Goal: Task Accomplishment & Management: Manage account settings

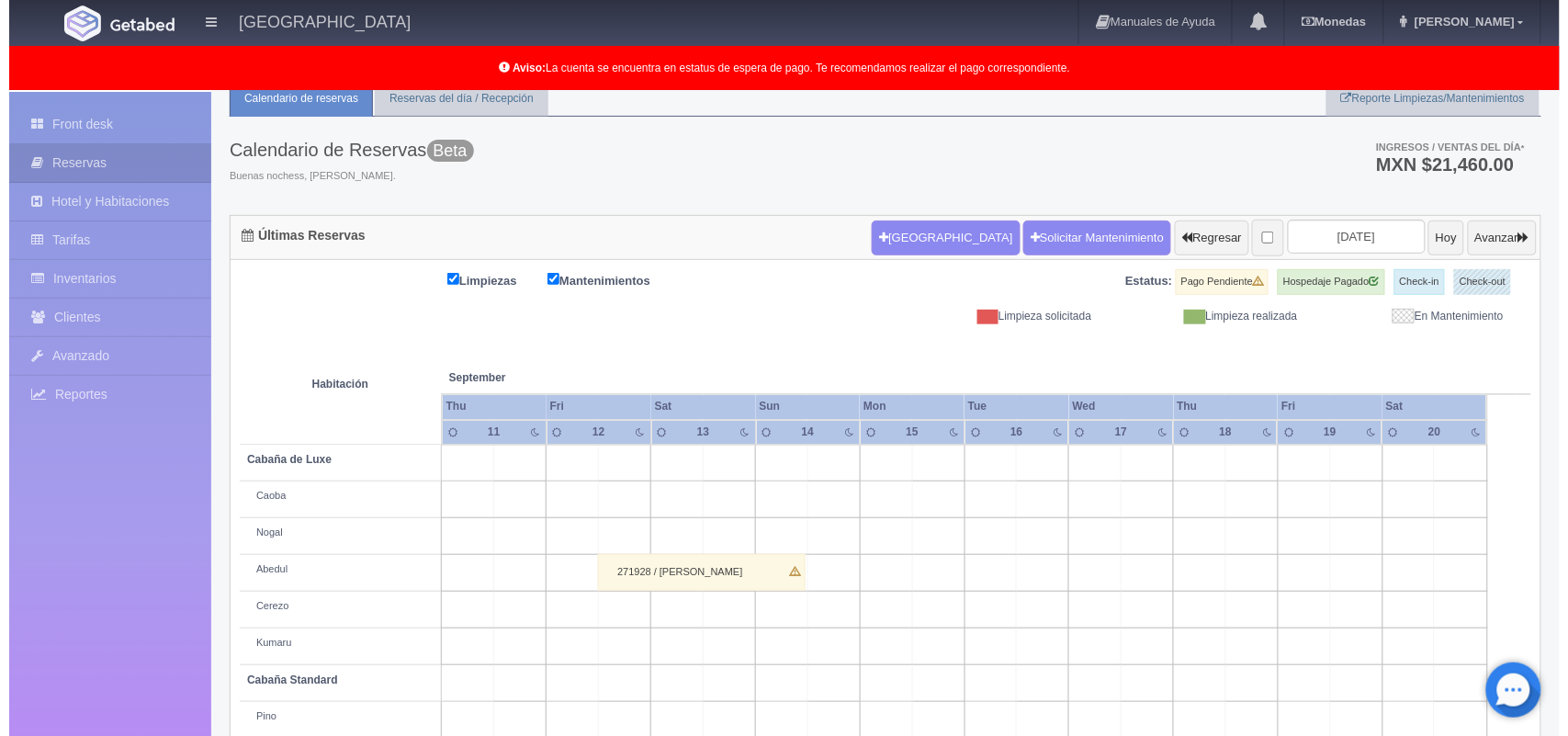
scroll to position [57, 0]
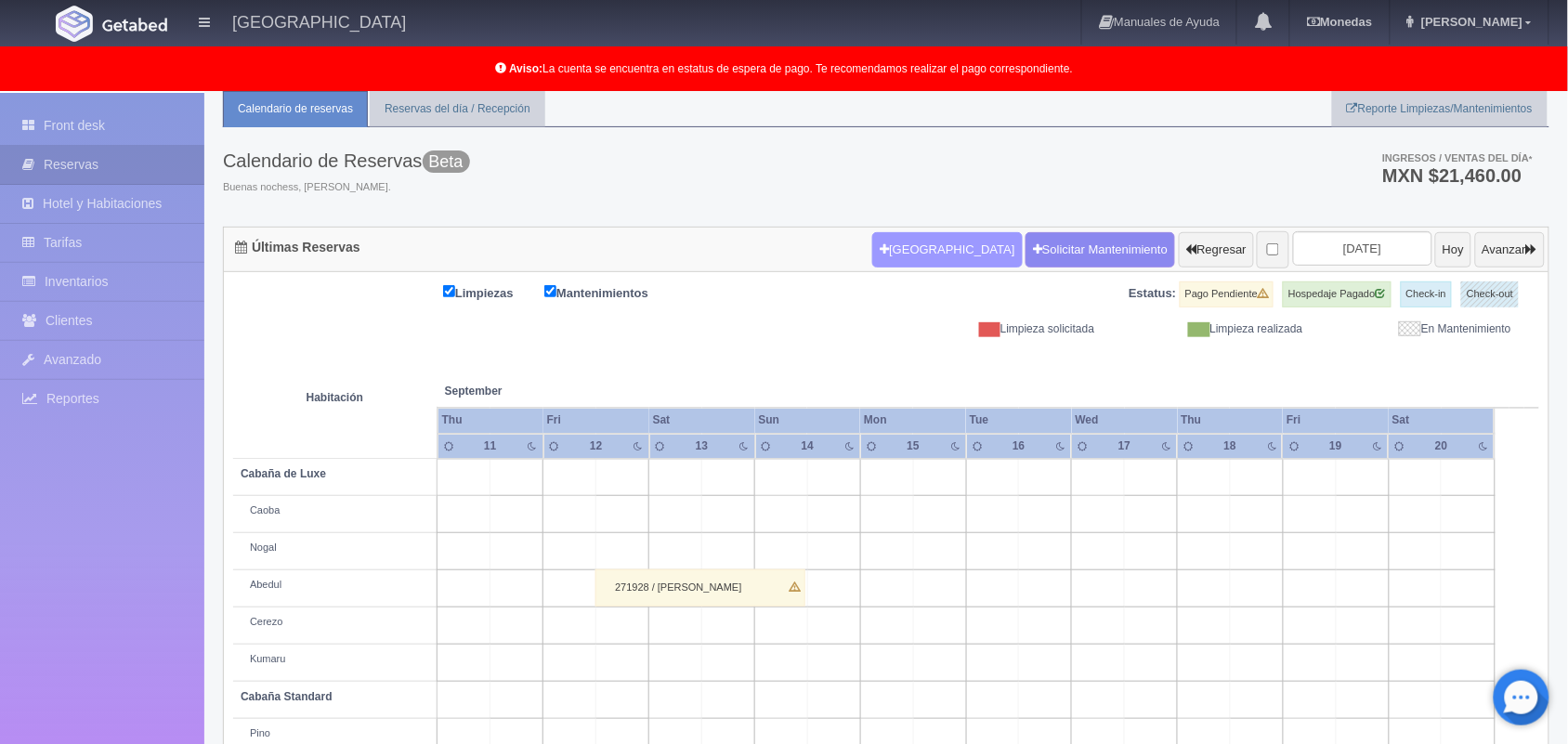
click at [888, 247] on button "[GEOGRAPHIC_DATA]" at bounding box center [947, 250] width 150 height 35
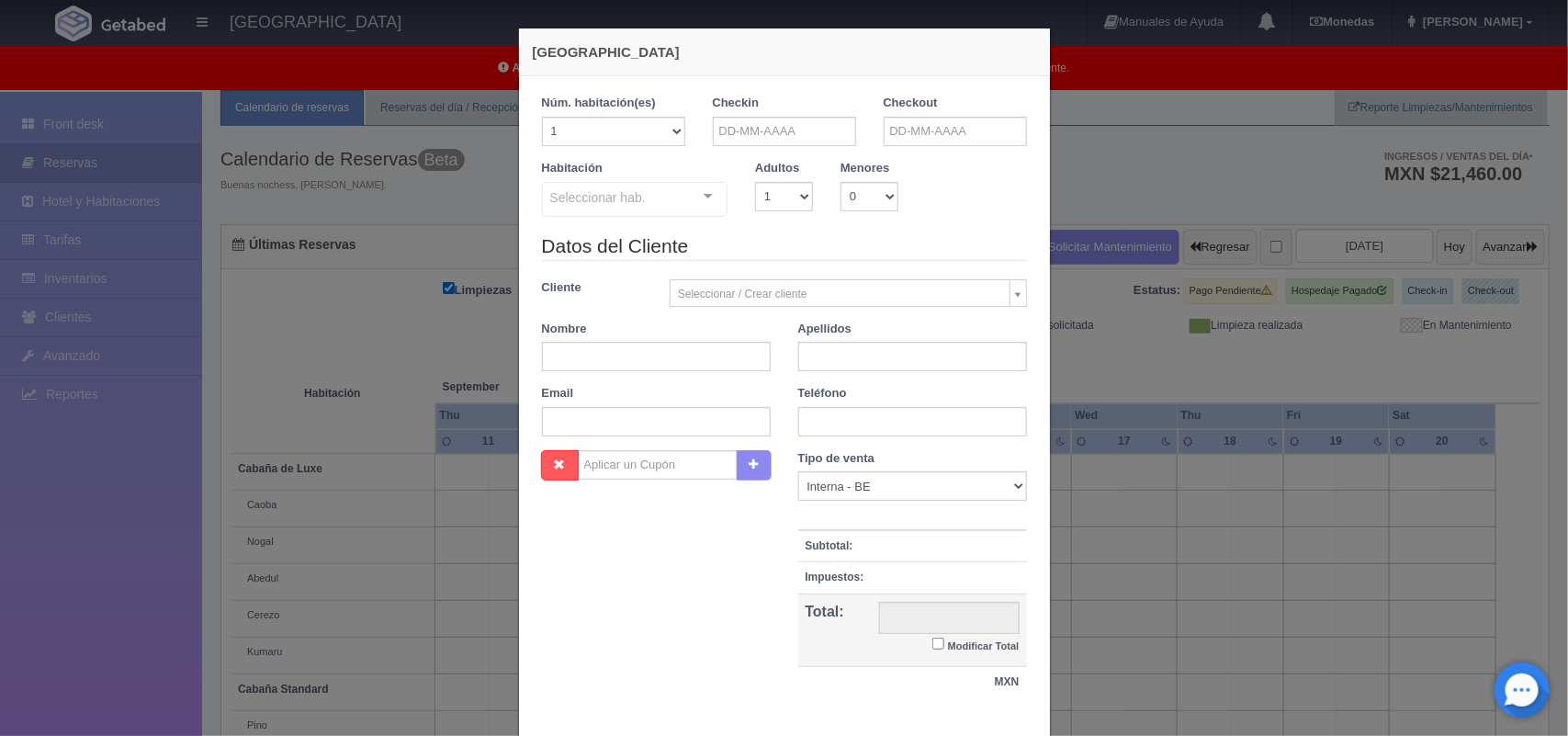
checkbox input "false"
click at [793, 134] on input "text" at bounding box center [784, 132] width 144 height 29
click at [777, 335] on link "26" at bounding box center [772, 330] width 24 height 27
type input "[DATE]"
checkbox input "false"
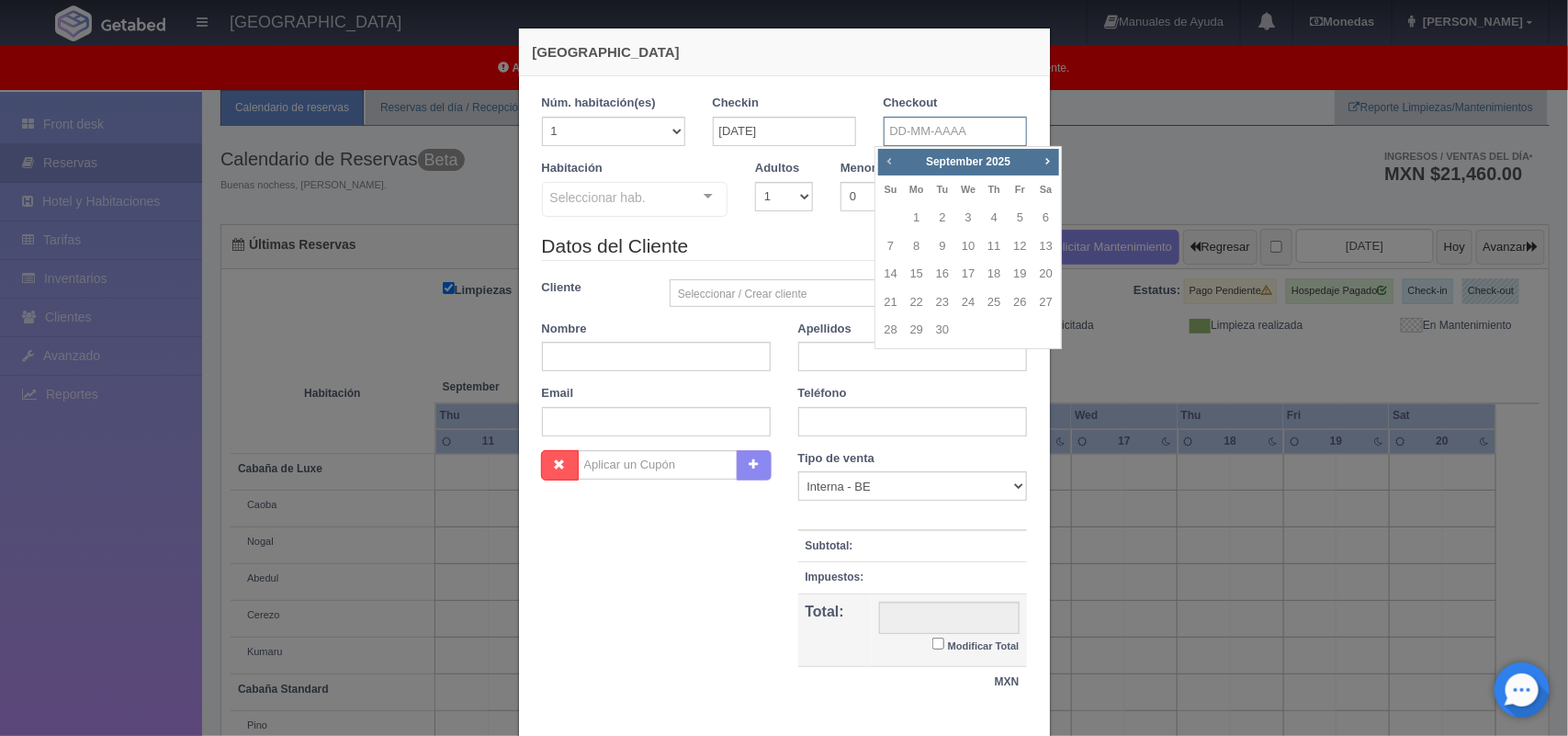
drag, startPoint x: 933, startPoint y: 130, endPoint x: 885, endPoint y: 162, distance: 57.7
click at [885, 162] on body "Hotel Xacallan Manuales de Ayuda Actualizaciones recientes Monedas Tipo de camb…" at bounding box center [784, 503] width 1568 height 937
click at [885, 162] on span "Prev" at bounding box center [889, 161] width 15 height 15
click at [975, 336] on link "27" at bounding box center [968, 330] width 24 height 27
type input "[DATE]"
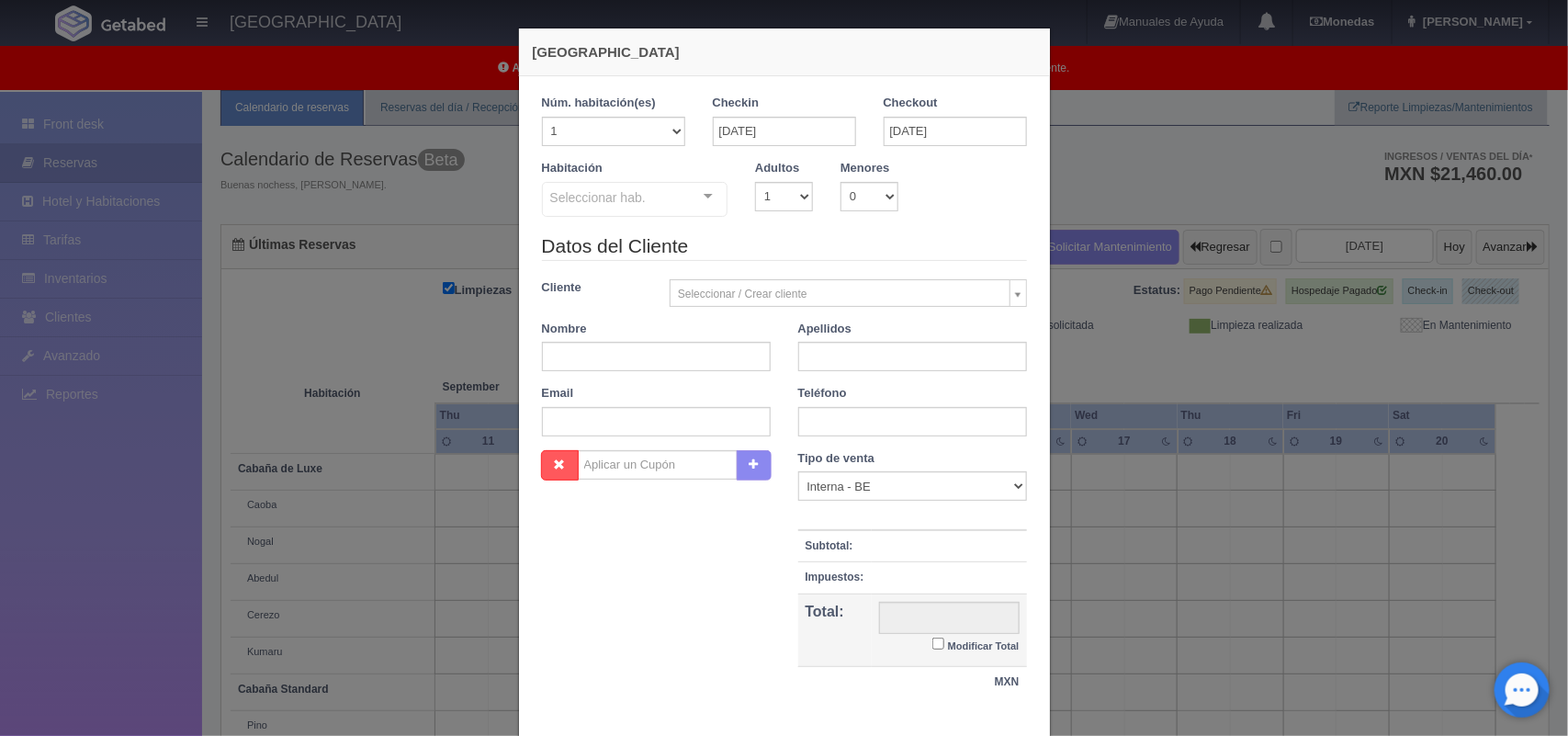
checkbox input "false"
click at [773, 194] on select "1 2 3 4 5 6 7 8 9 10" at bounding box center [784, 197] width 58 height 29
select select "2"
click at [755, 182] on select "1 2 3 4 5 6 7 8 9 10" at bounding box center [784, 197] width 58 height 29
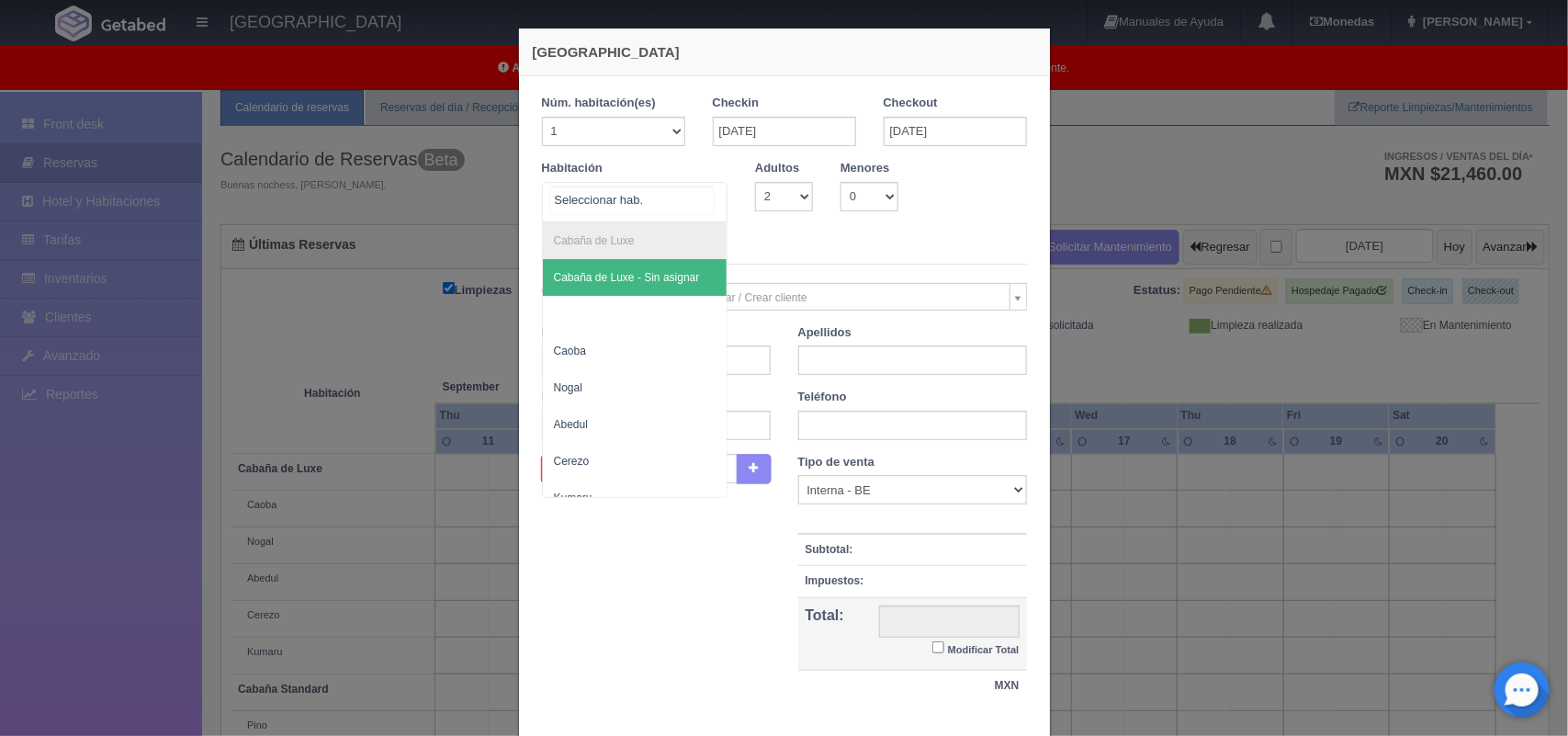
click at [693, 197] on div "Cabaña de Luxe Cabaña de Luxe - Sin asignar Caoba Nogal Abedul Cerezo Kumaru Ca…" at bounding box center [635, 203] width 187 height 41
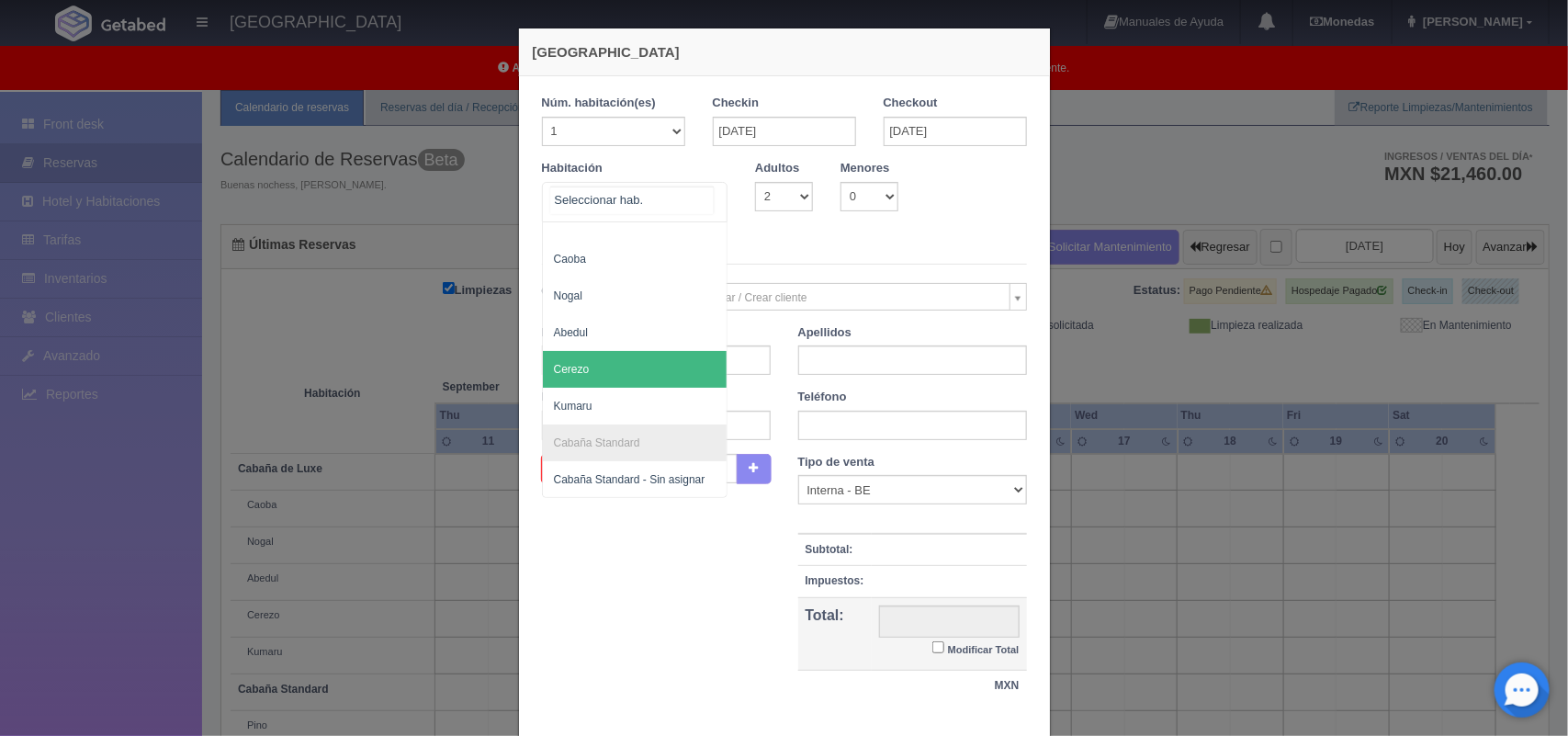
scroll to position [138, 0]
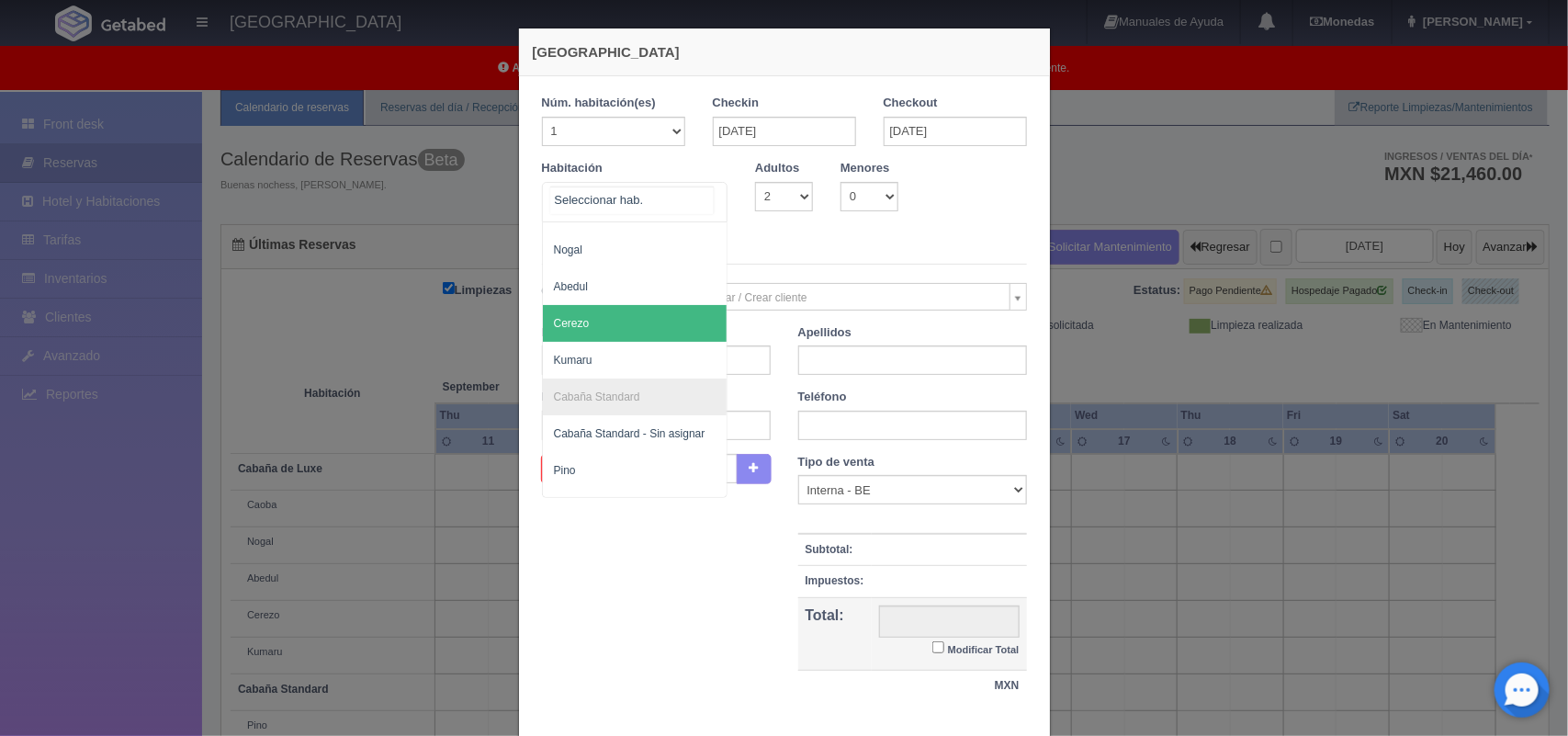
click at [626, 329] on span "Cerezo" at bounding box center [635, 323] width 185 height 37
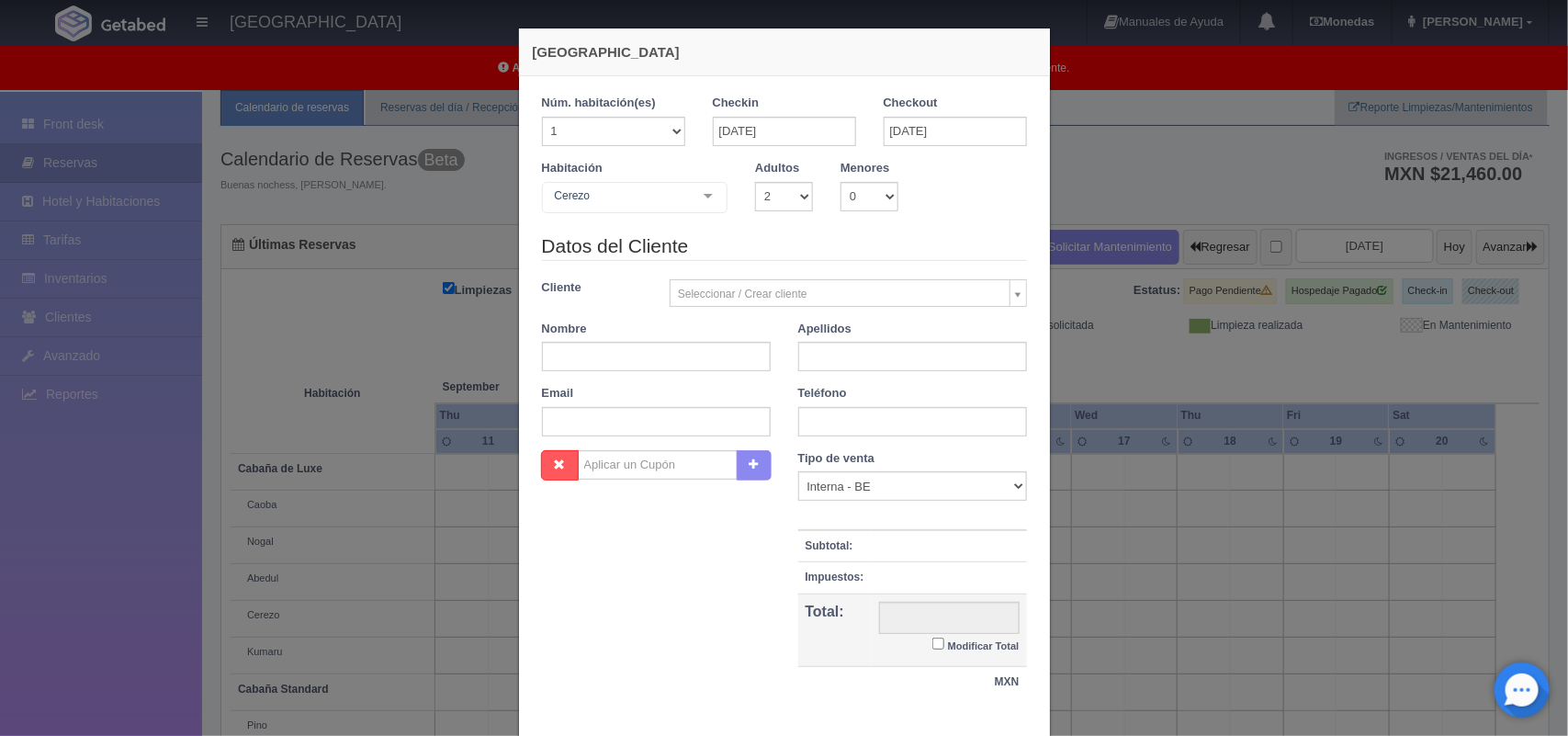
checkbox input "false"
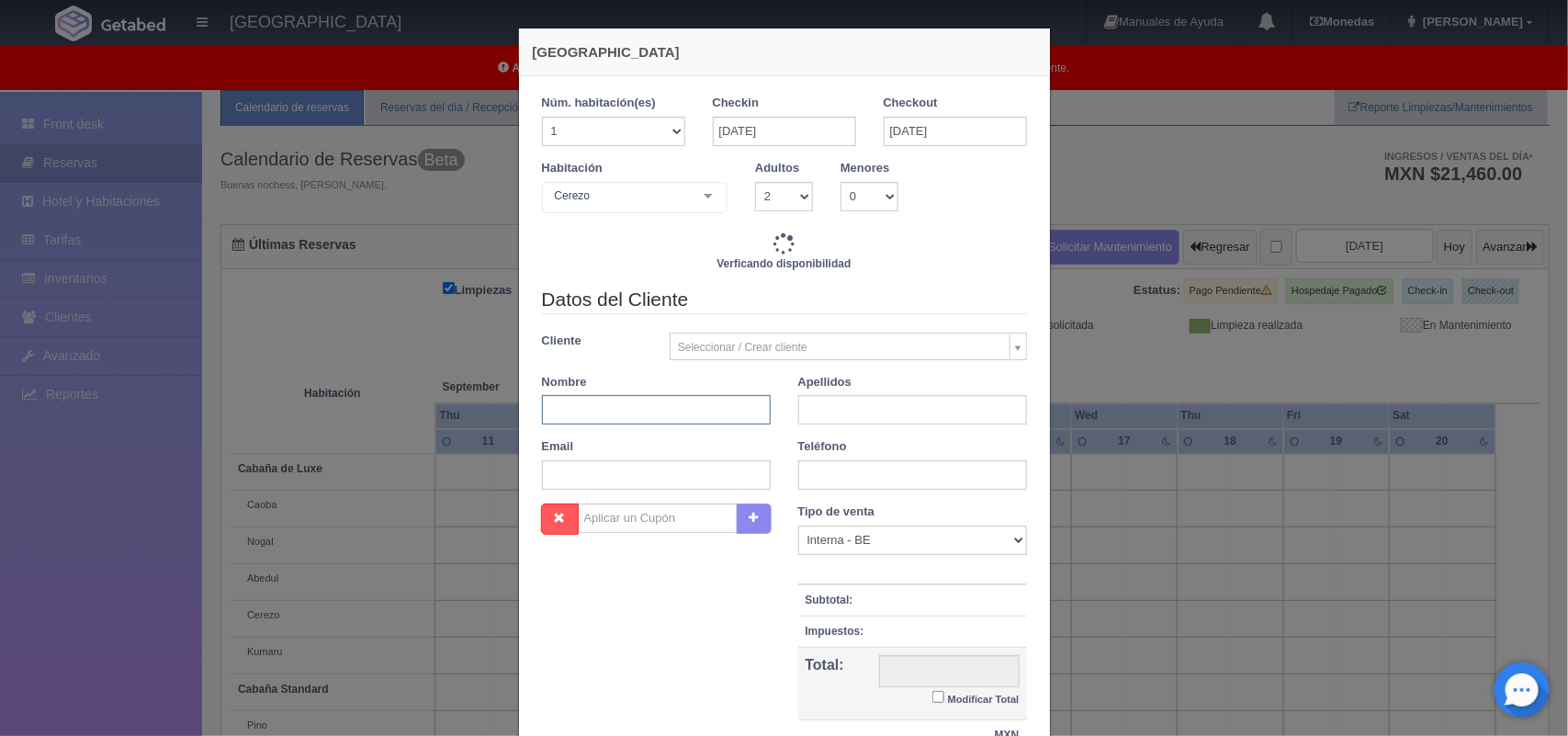
click at [635, 410] on input "text" at bounding box center [656, 410] width 228 height 29
type input "1500.00"
checkbox input "false"
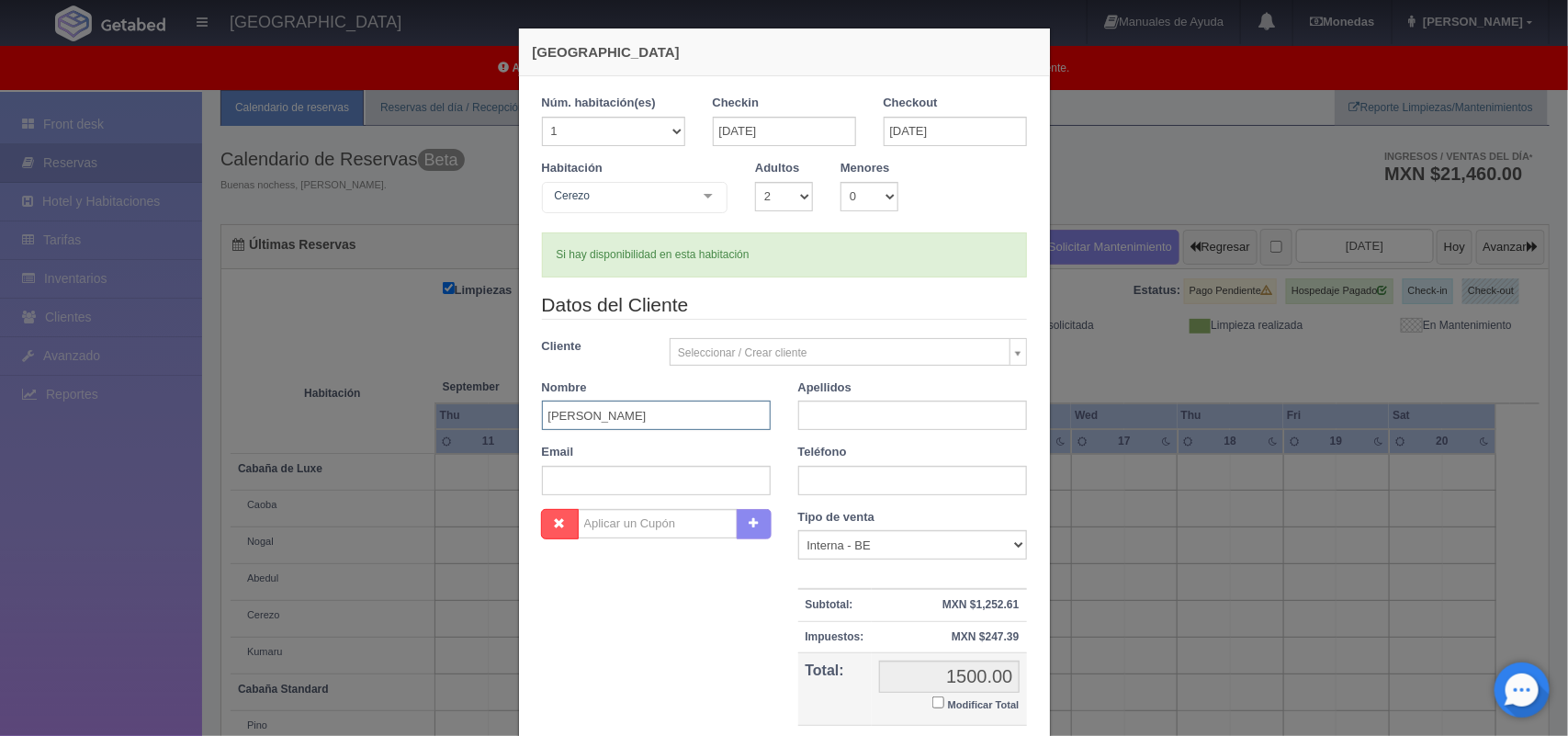
type input "[PERSON_NAME]"
click at [850, 412] on input "text" at bounding box center [912, 415] width 228 height 29
type input "[PERSON_NAME]"
drag, startPoint x: 851, startPoint y: 493, endPoint x: 935, endPoint y: 701, distance: 224.3
click at [935, 701] on form "1 Núm. habitación(es) 1 2 3 4 5 6 7 8 9 10 11 12 13 14 15 16 17 18 19 20 Checki…" at bounding box center [784, 435] width 485 height 681
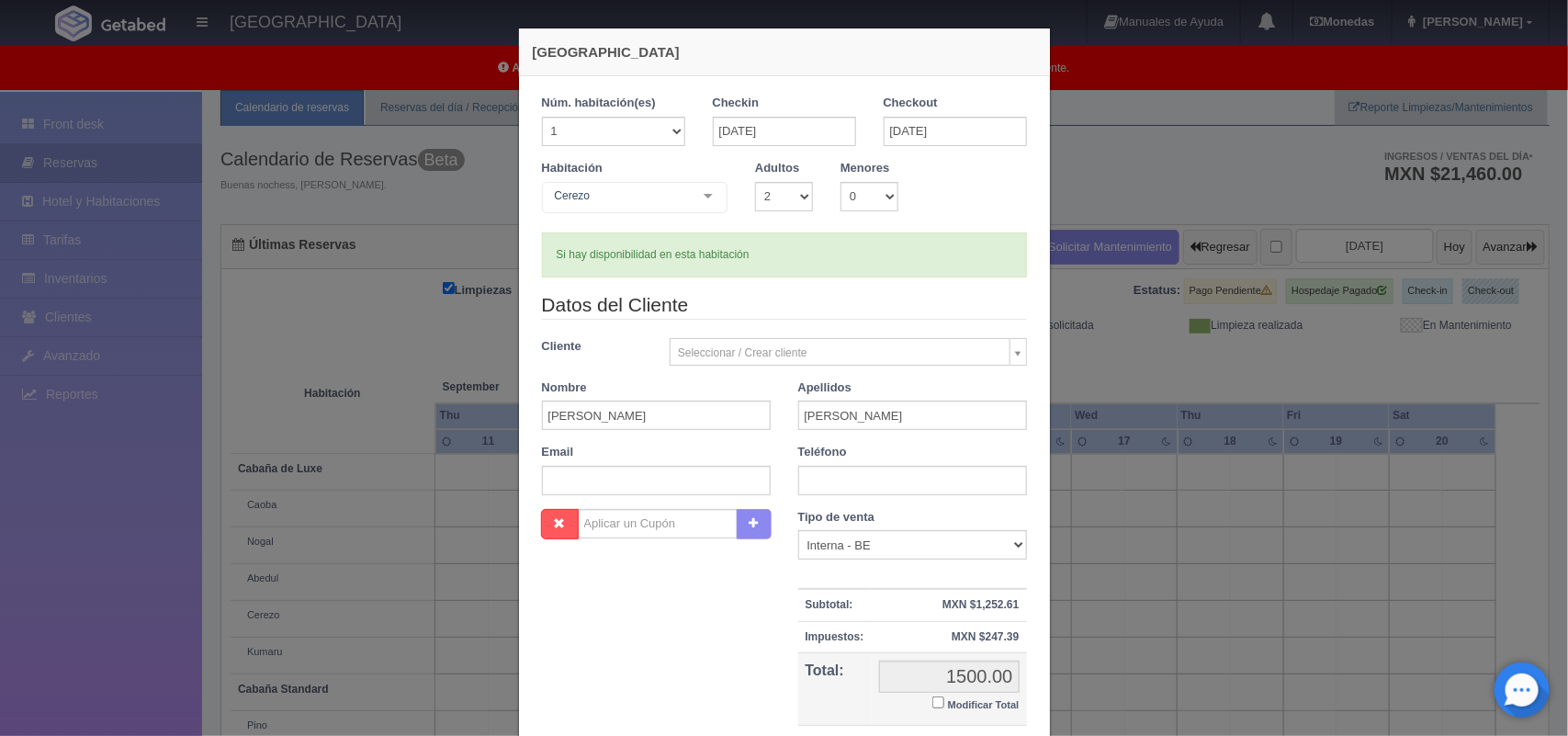
click at [935, 701] on label "Modificar Total" at bounding box center [976, 703] width 87 height 21
click at [935, 701] on input "Modificar Total" at bounding box center [938, 702] width 12 height 12
checkbox input "true"
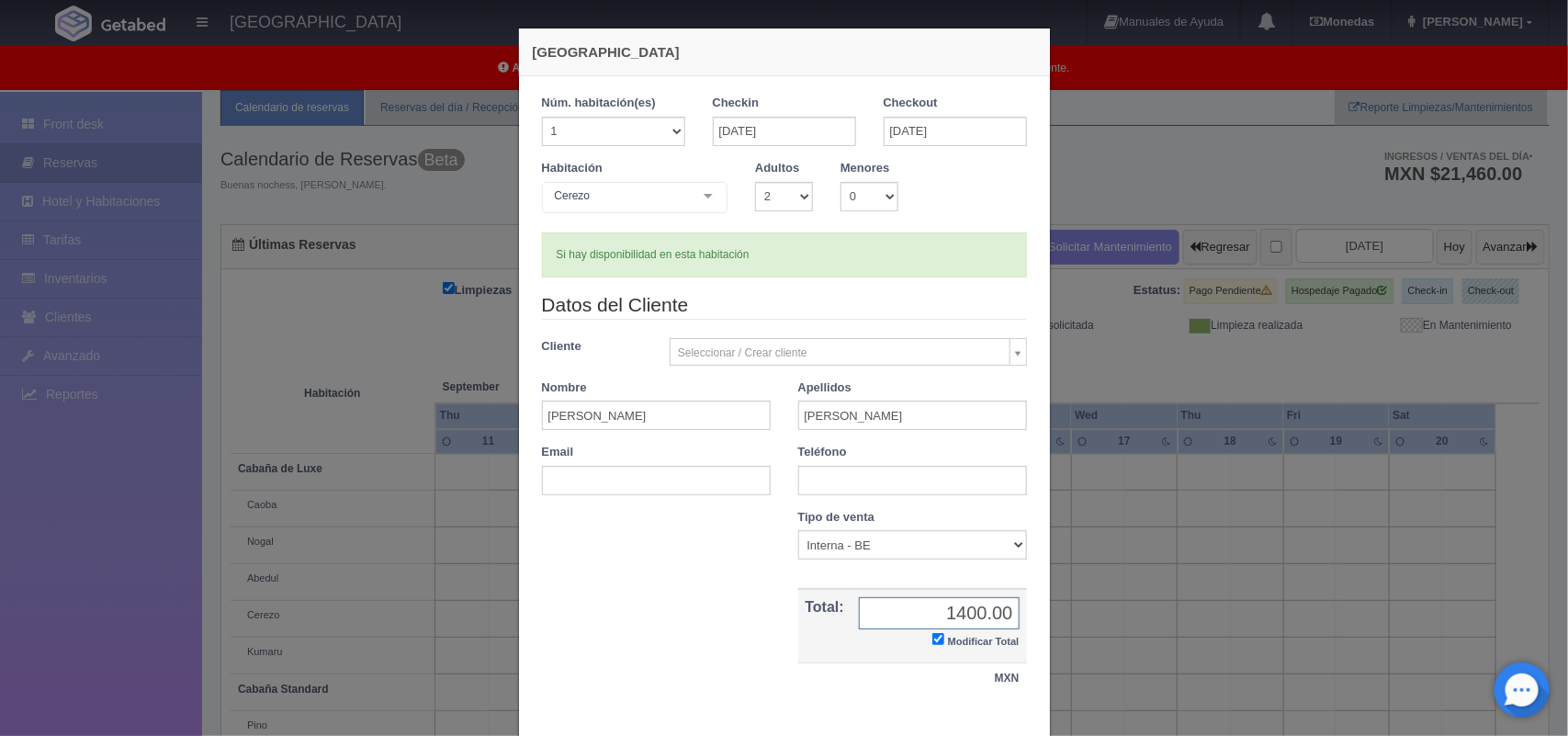
type input "1400.00"
click at [813, 475] on input "text" at bounding box center [912, 481] width 228 height 29
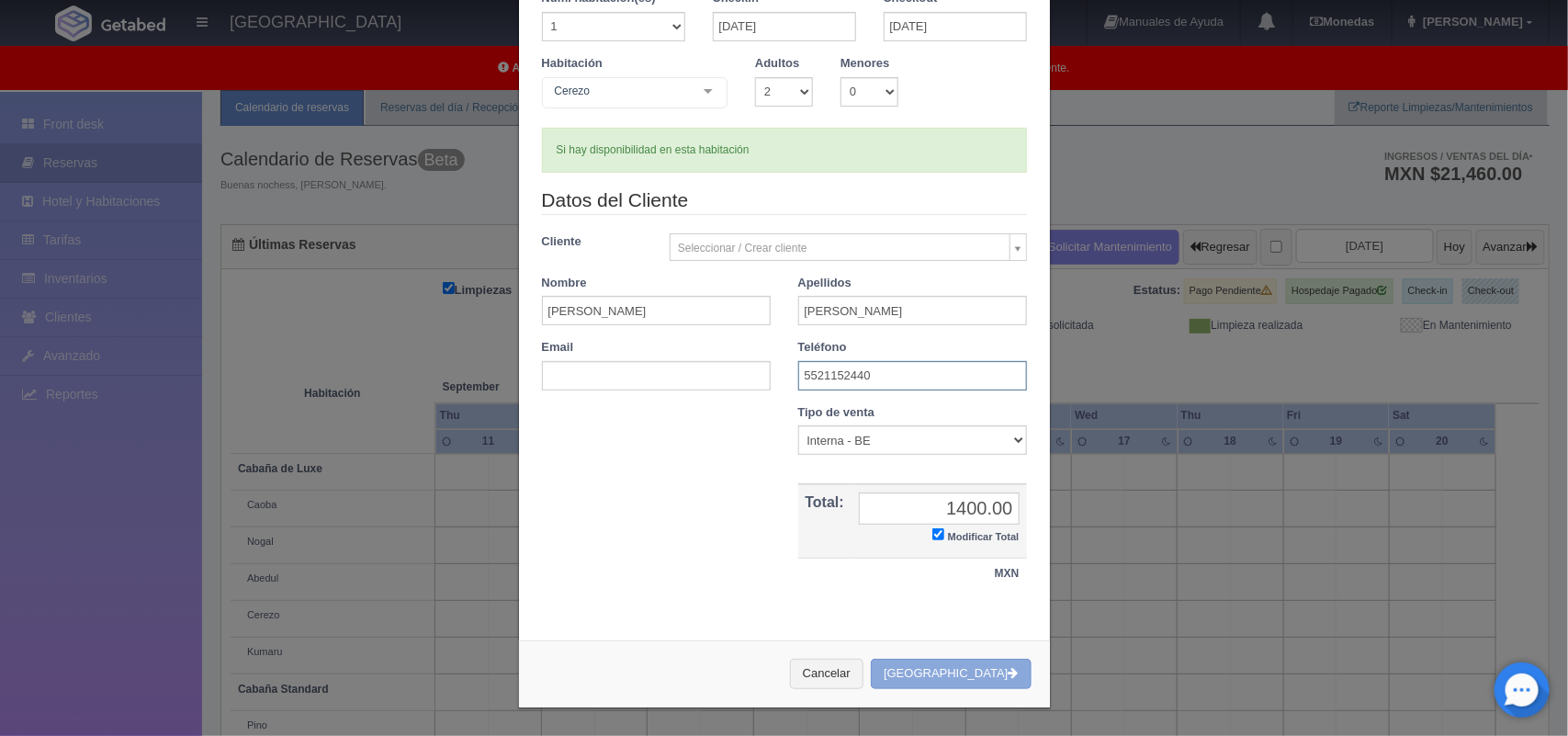
type input "5521152440"
click at [933, 683] on button "Crear Reserva" at bounding box center [951, 673] width 160 height 30
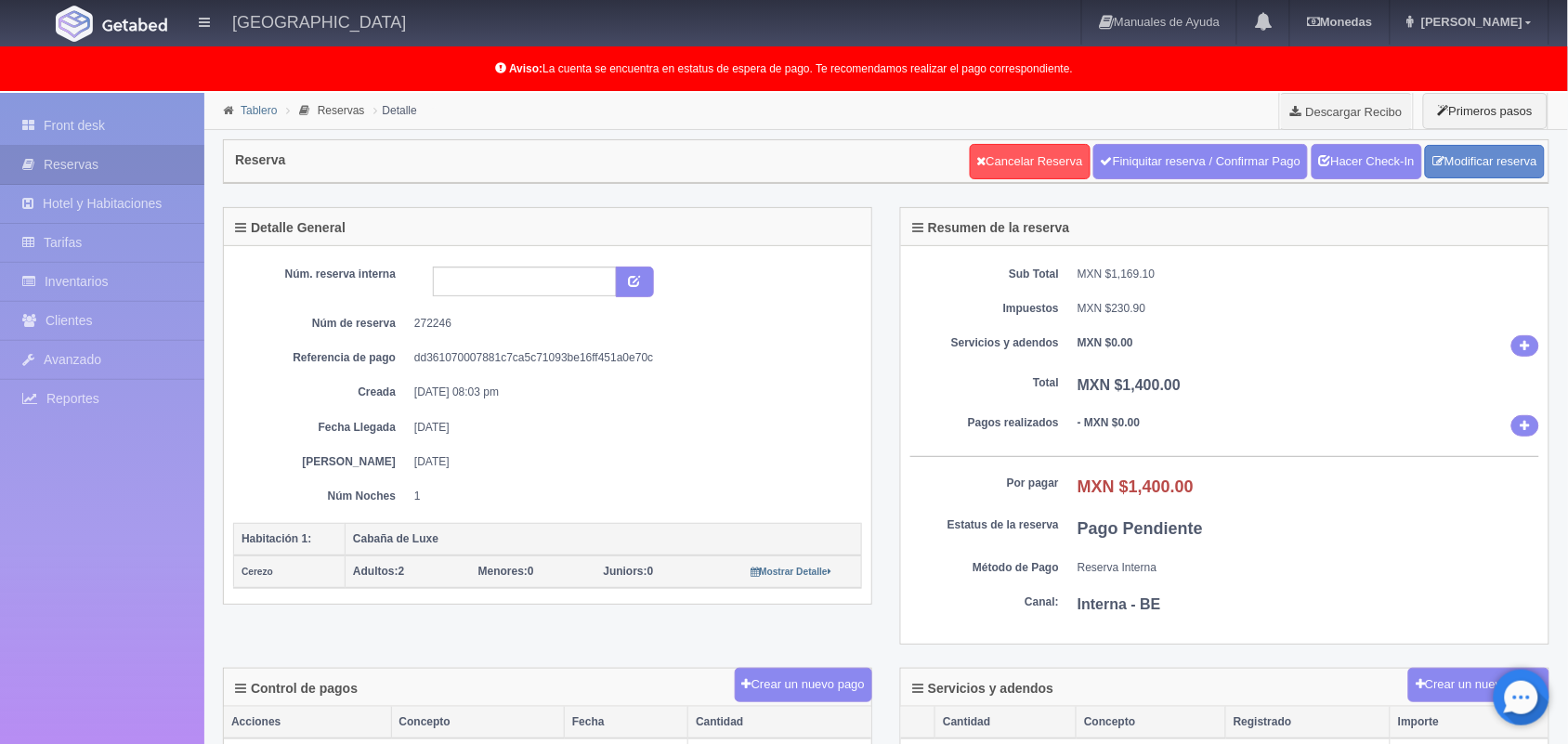
click at [241, 114] on link "Tablero" at bounding box center [258, 111] width 36 height 13
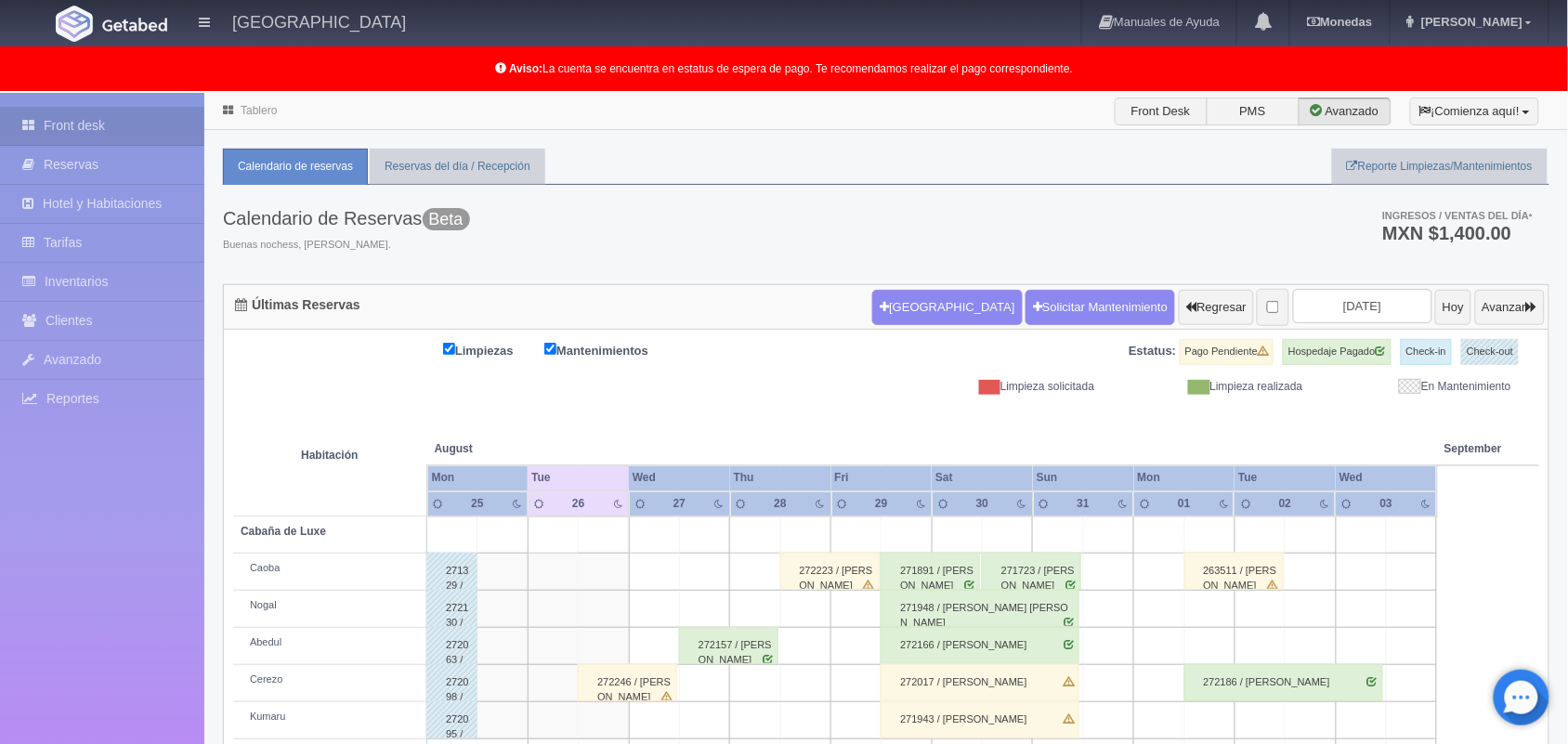
scroll to position [258, 0]
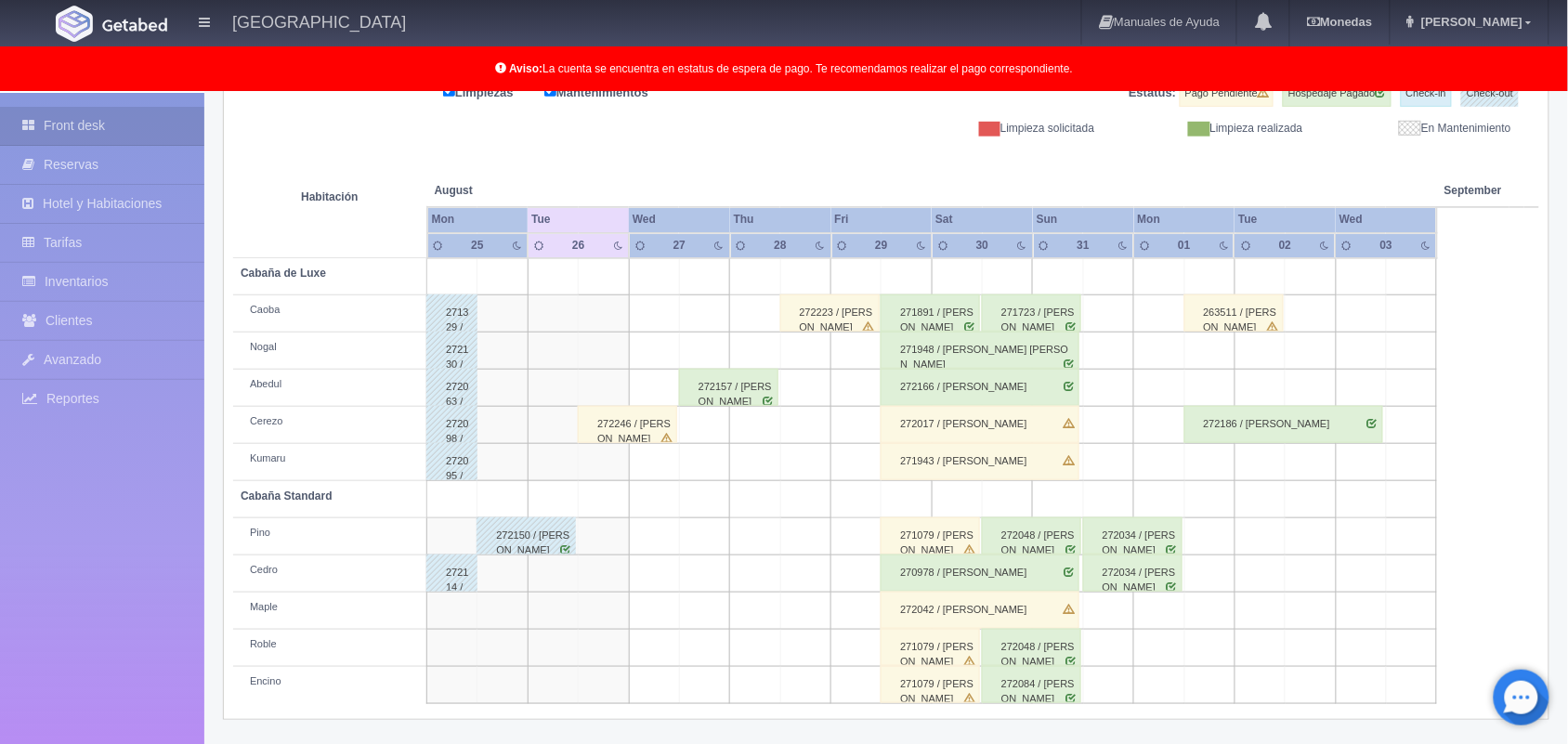
click at [727, 386] on div "272157 / Brayant Antonio Martínez Buendia" at bounding box center [728, 387] width 100 height 37
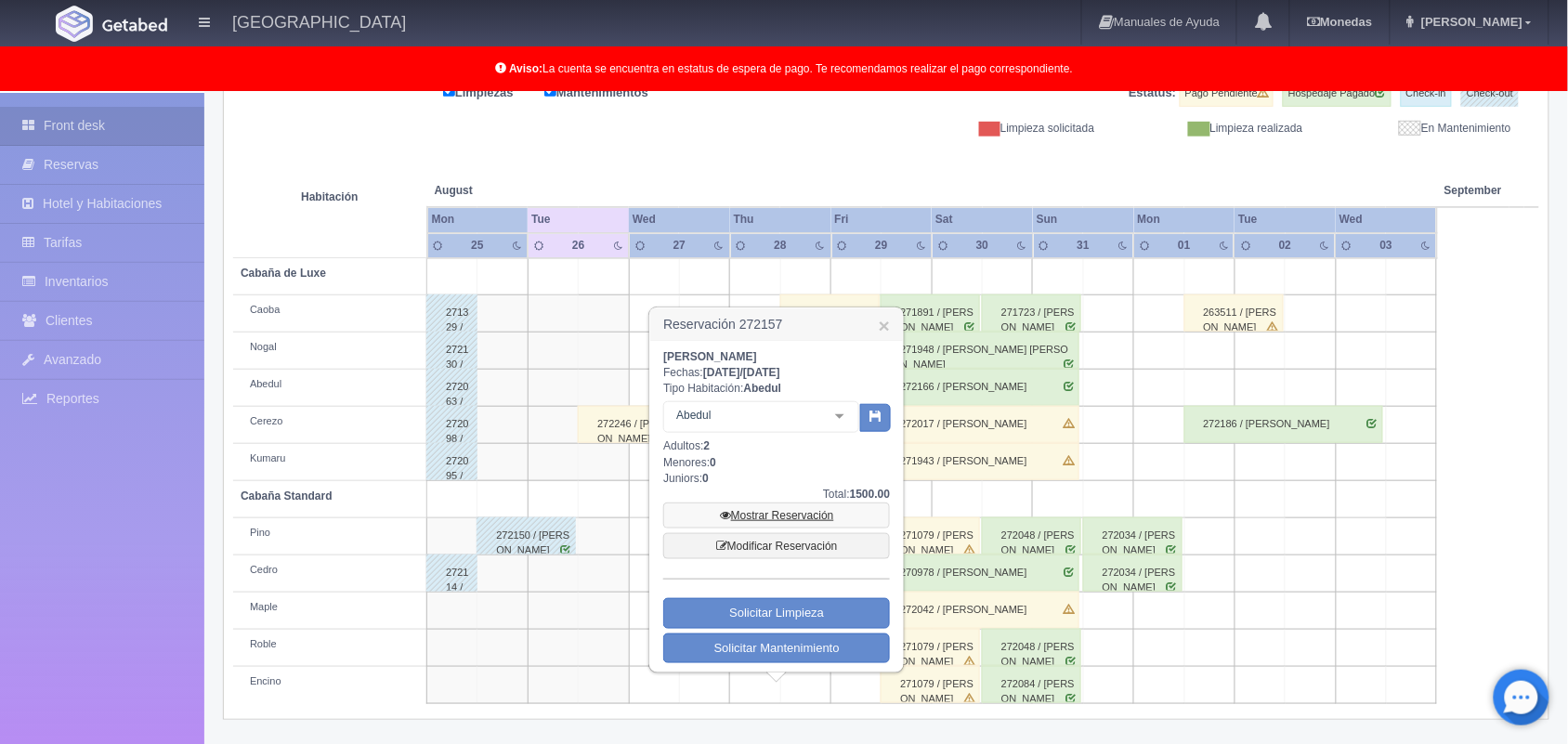
click at [774, 511] on link "Mostrar Reservación" at bounding box center [776, 516] width 226 height 26
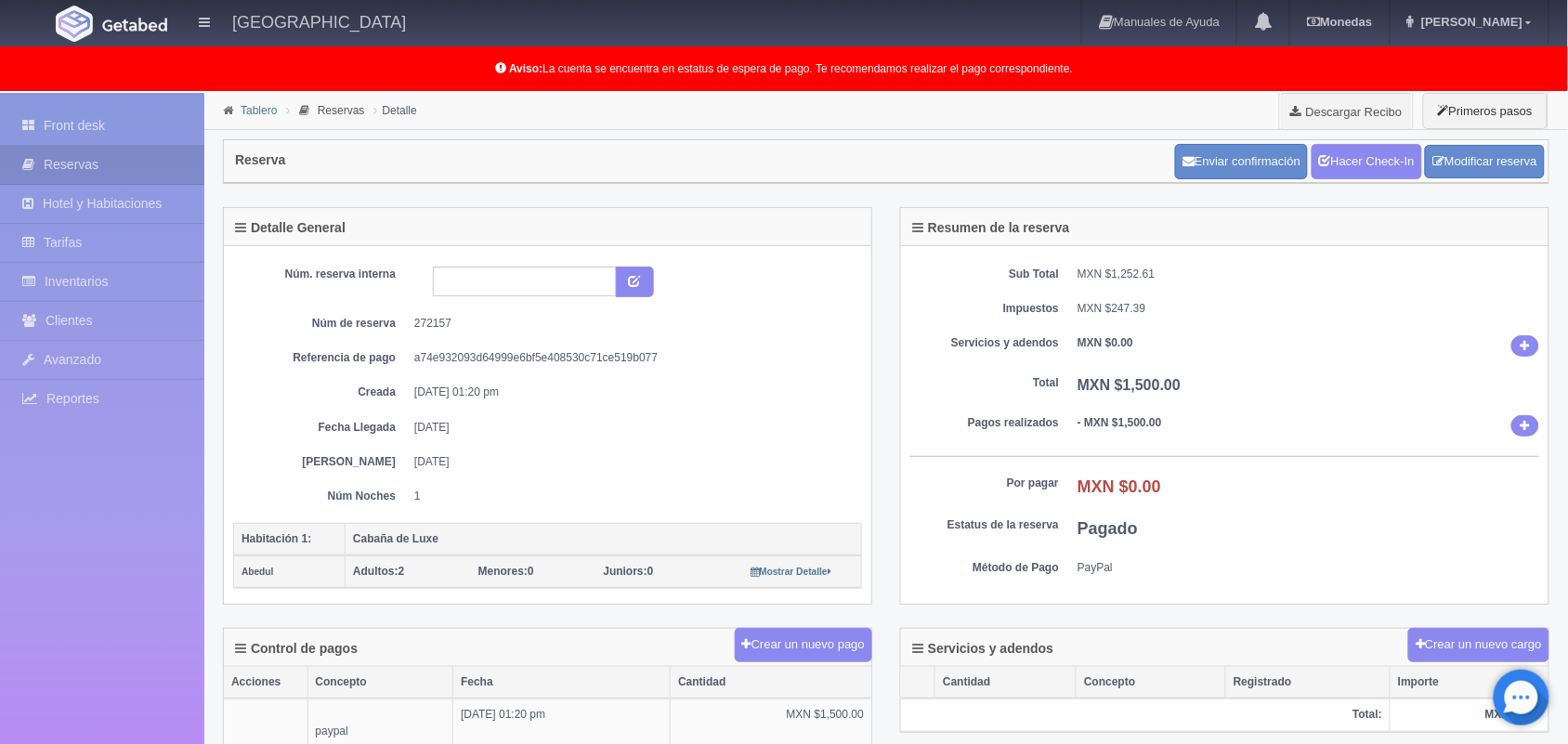
click at [262, 107] on link "Tablero" at bounding box center [258, 111] width 36 height 13
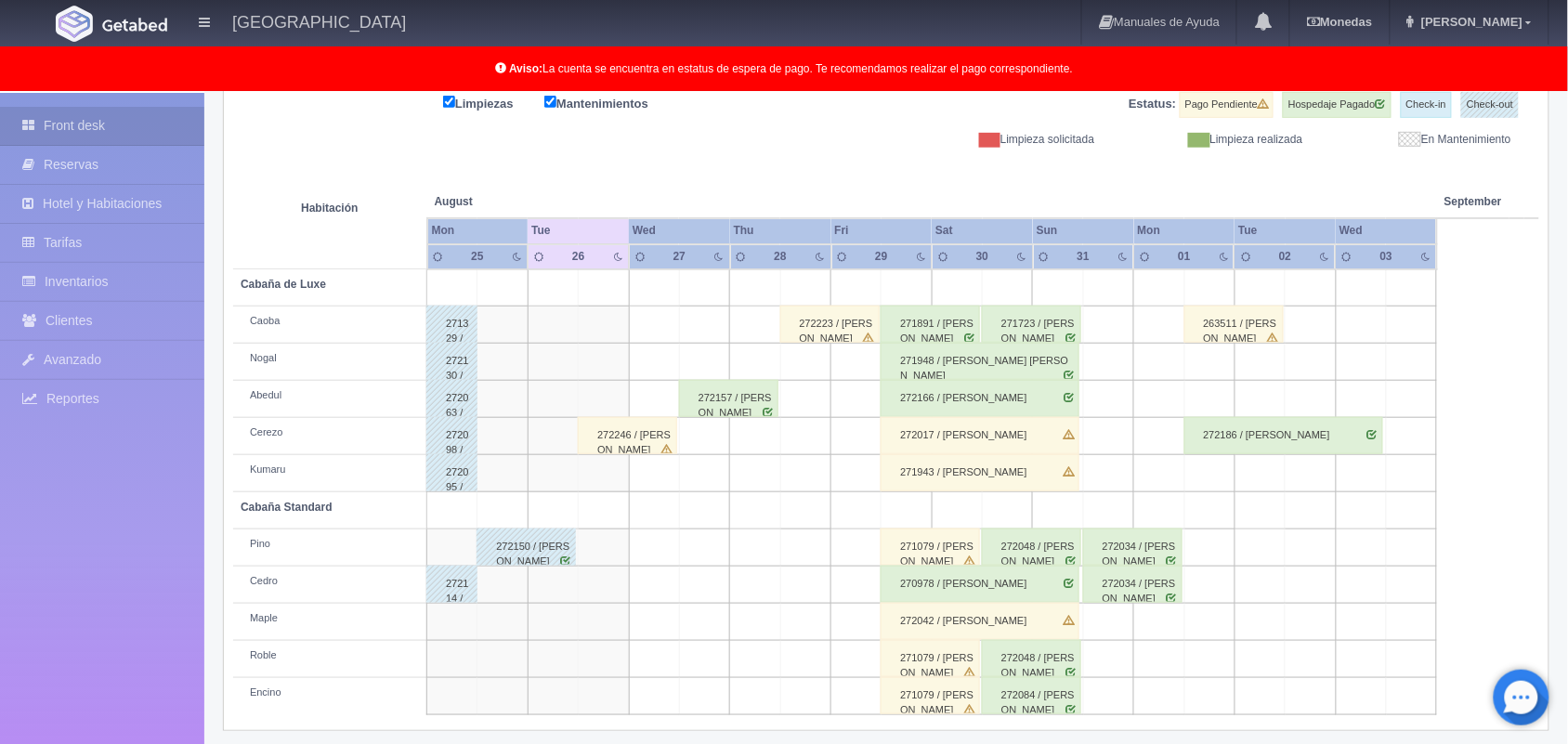
scroll to position [258, 0]
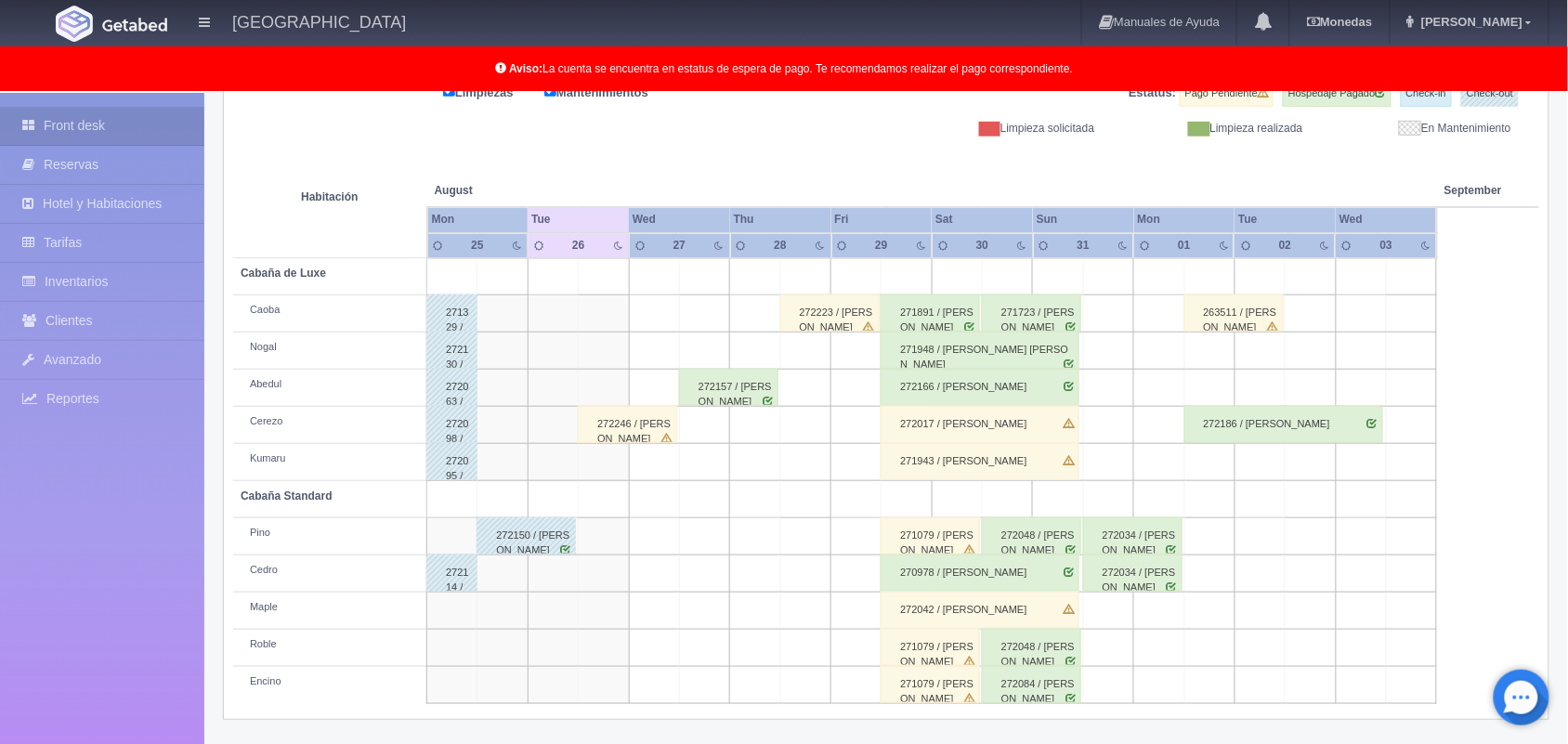
click at [636, 439] on div "272246 / José Leobardo Martínez Manriquez" at bounding box center [627, 425] width 100 height 37
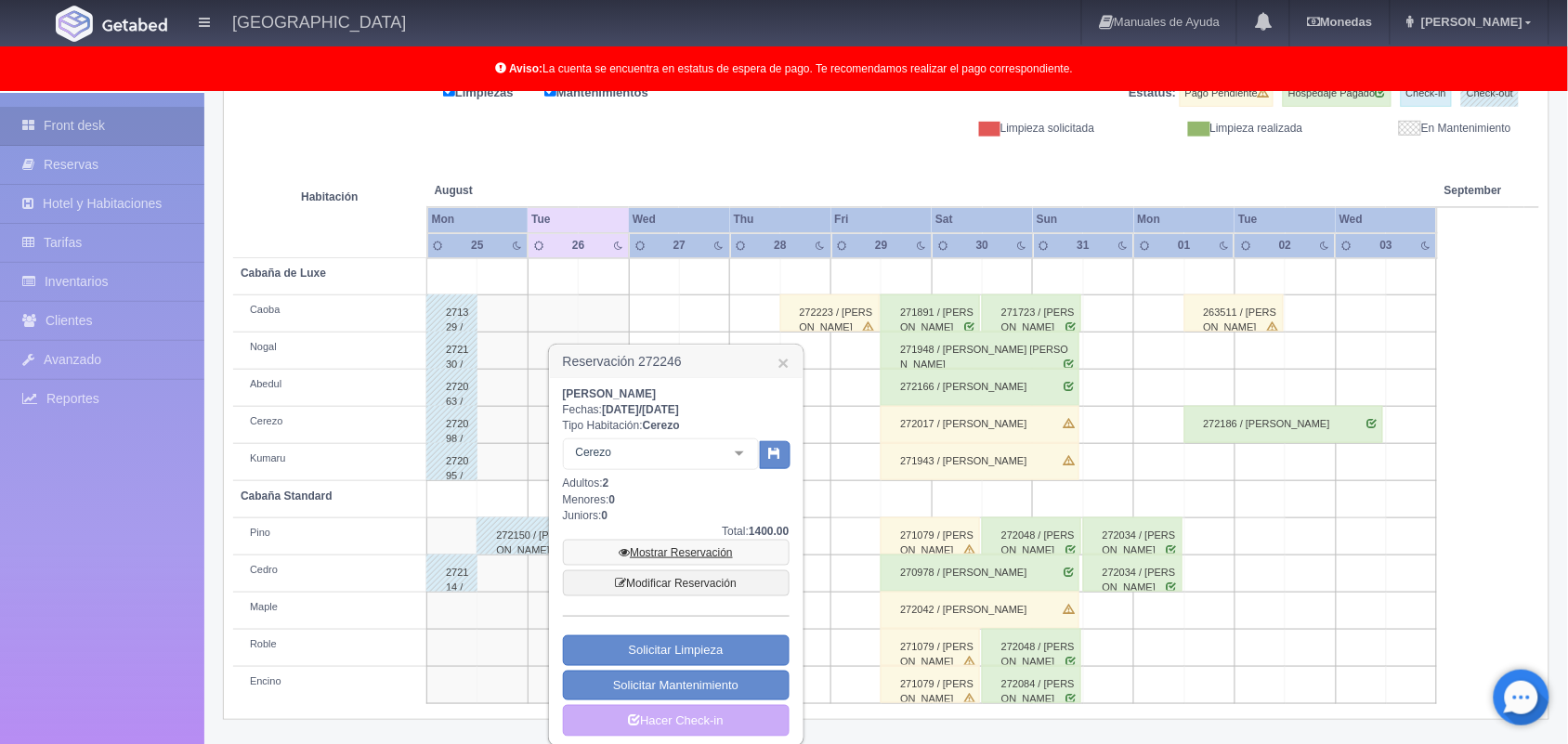
click at [671, 559] on link "Mostrar Reservación" at bounding box center [676, 553] width 226 height 26
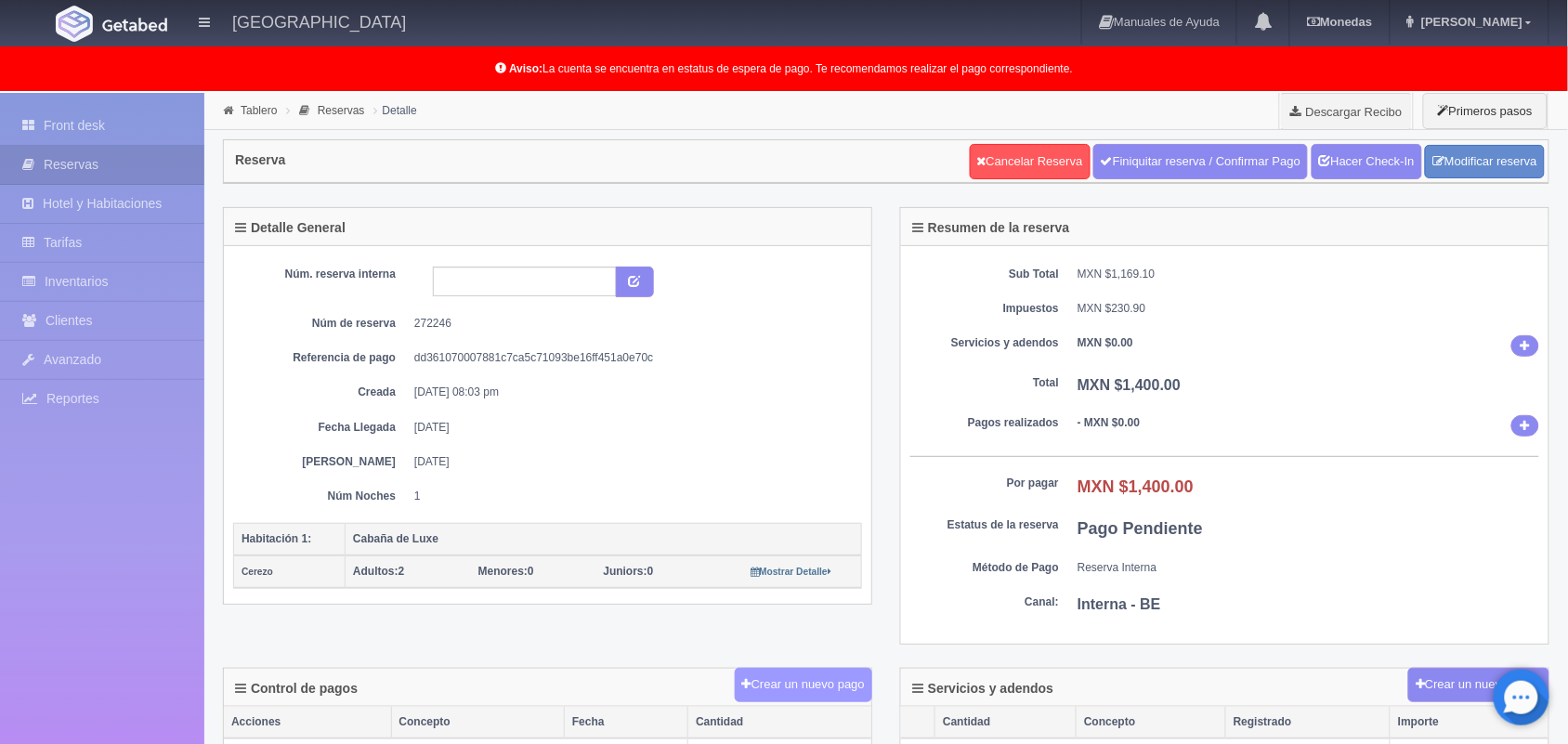
click at [808, 680] on button "Crear un nuevo pago" at bounding box center [804, 684] width 138 height 34
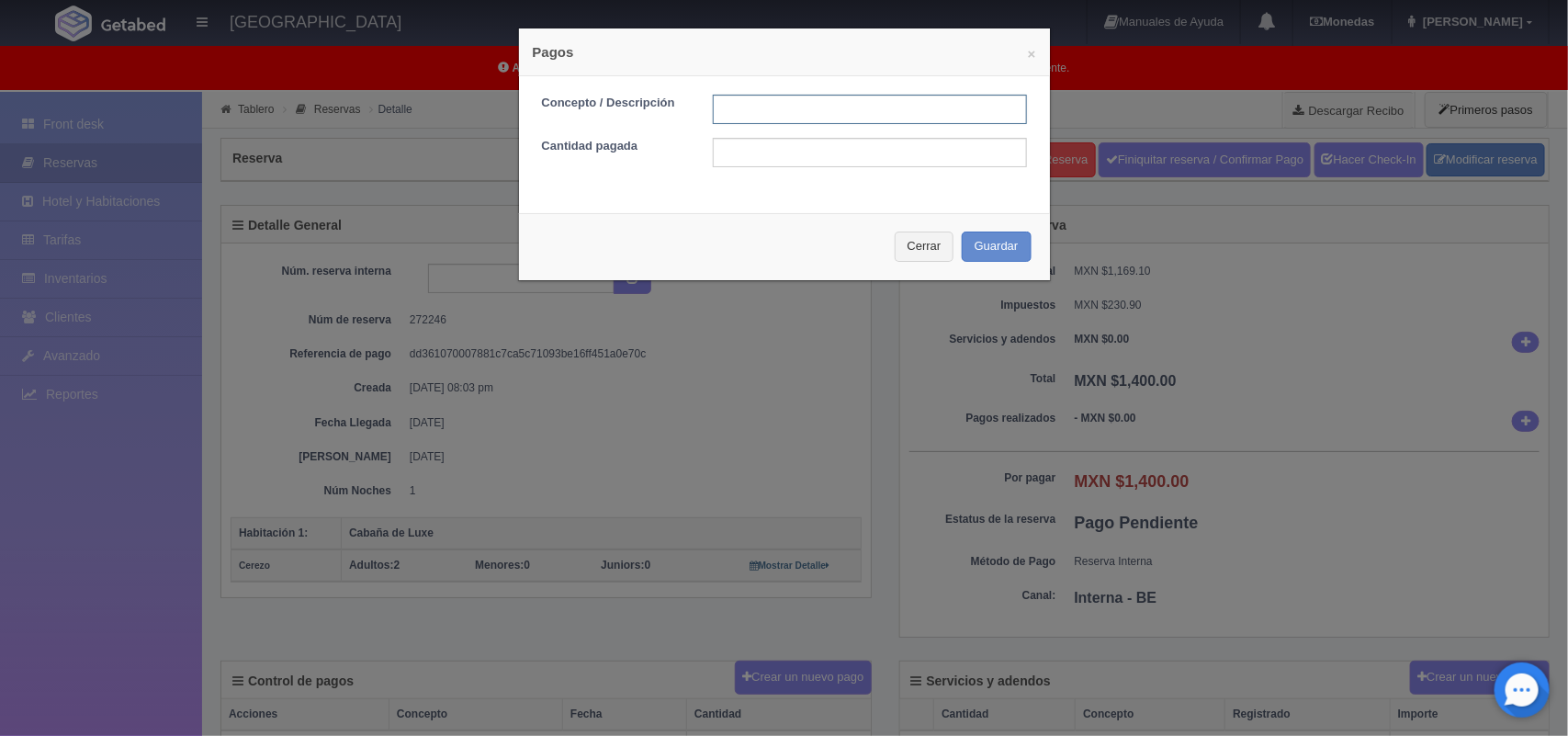
click at [811, 104] on input "text" at bounding box center [869, 110] width 314 height 29
type input "pago con tarjeta 26/08/2025"
click at [861, 157] on input "text" at bounding box center [869, 153] width 314 height 29
type input "1400.00"
click at [994, 243] on button "Guardar" at bounding box center [996, 246] width 70 height 30
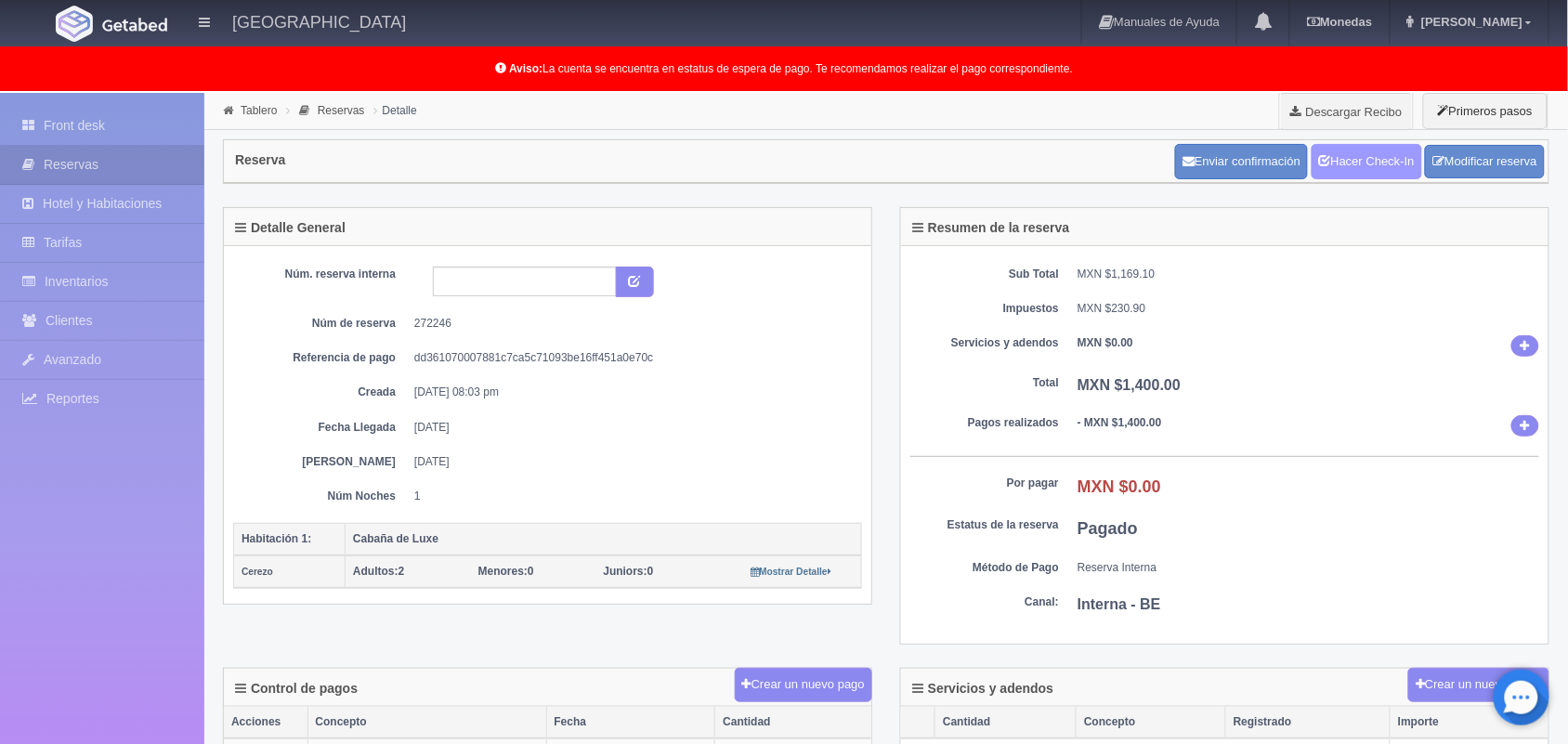
click at [1380, 161] on link "Hacer Check-In" at bounding box center [1367, 162] width 111 height 35
